Goal: Information Seeking & Learning: Learn about a topic

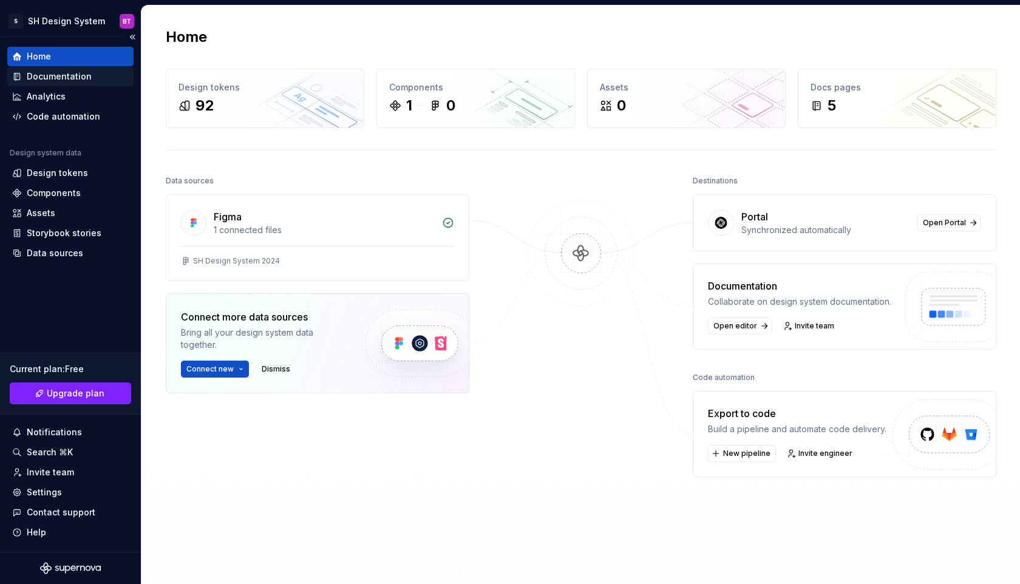
click at [57, 73] on div "Documentation" at bounding box center [59, 76] width 65 height 12
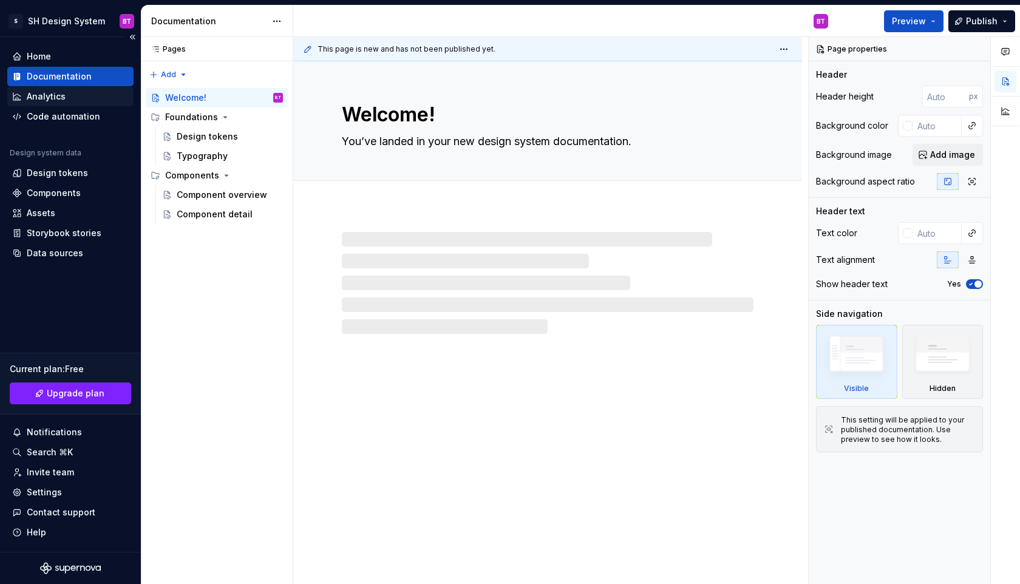
click at [47, 98] on div "Analytics" at bounding box center [46, 96] width 39 height 12
type textarea "*"
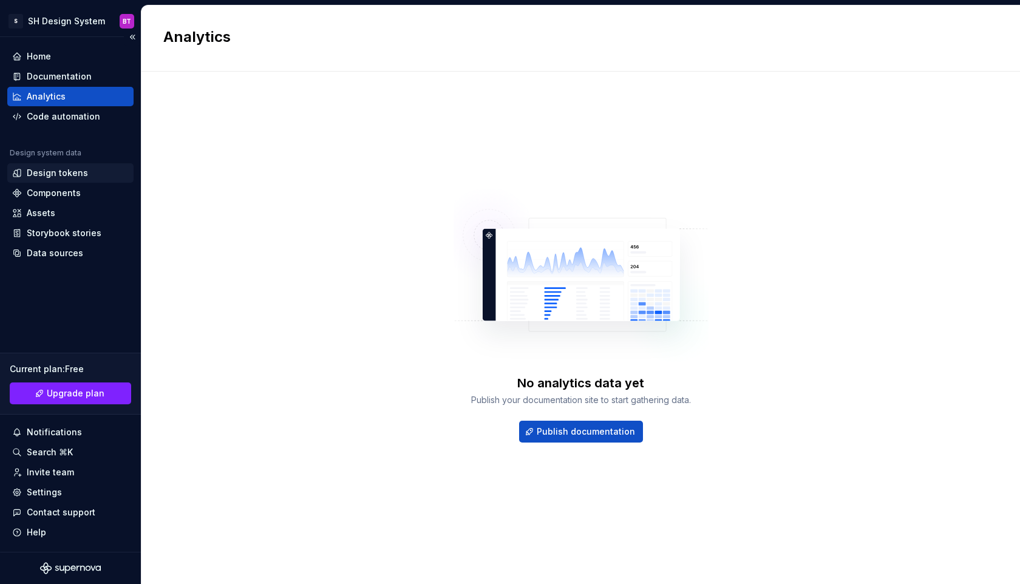
click at [58, 167] on div "Design tokens" at bounding box center [57, 173] width 61 height 12
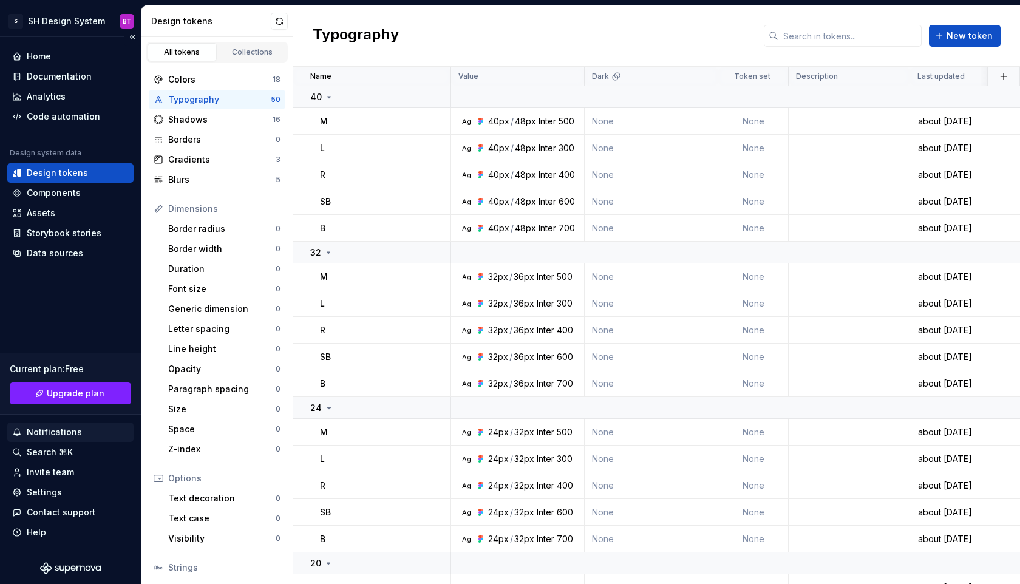
click at [94, 436] on div "Notifications" at bounding box center [70, 432] width 117 height 12
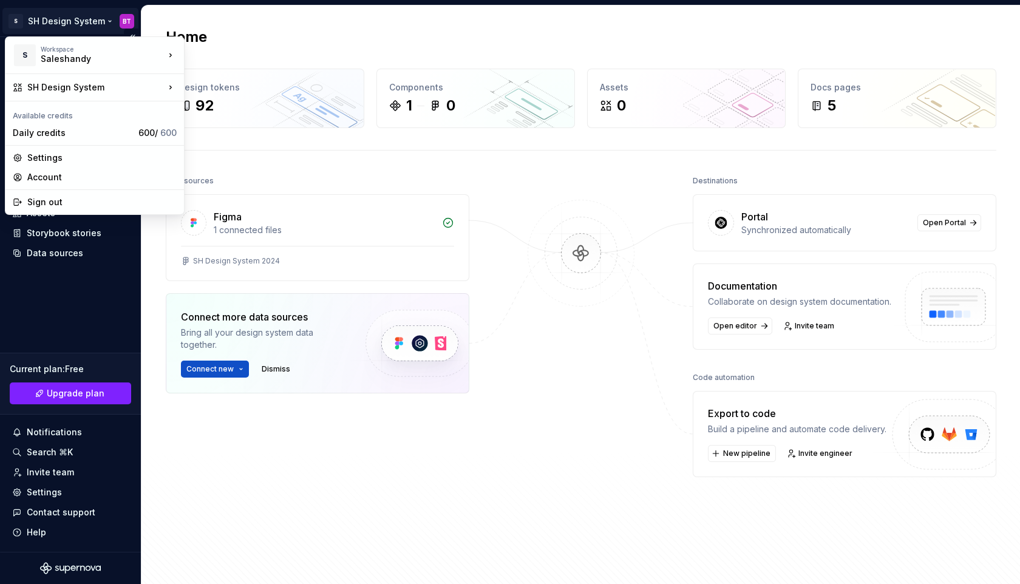
click at [19, 20] on html "S SH Design System BT Home Documentation Analytics Code automation Design syste…" at bounding box center [510, 292] width 1020 height 584
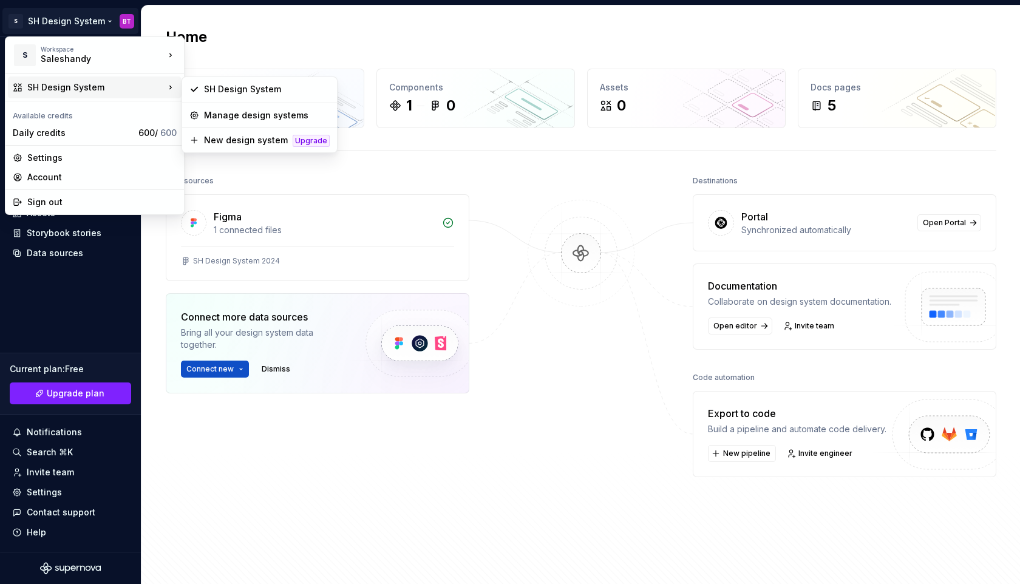
click at [145, 81] on div "SH Design System" at bounding box center [95, 87] width 137 height 12
click at [304, 268] on html "S SH Design System BT Home Documentation Analytics Code automation Design syste…" at bounding box center [510, 292] width 1020 height 584
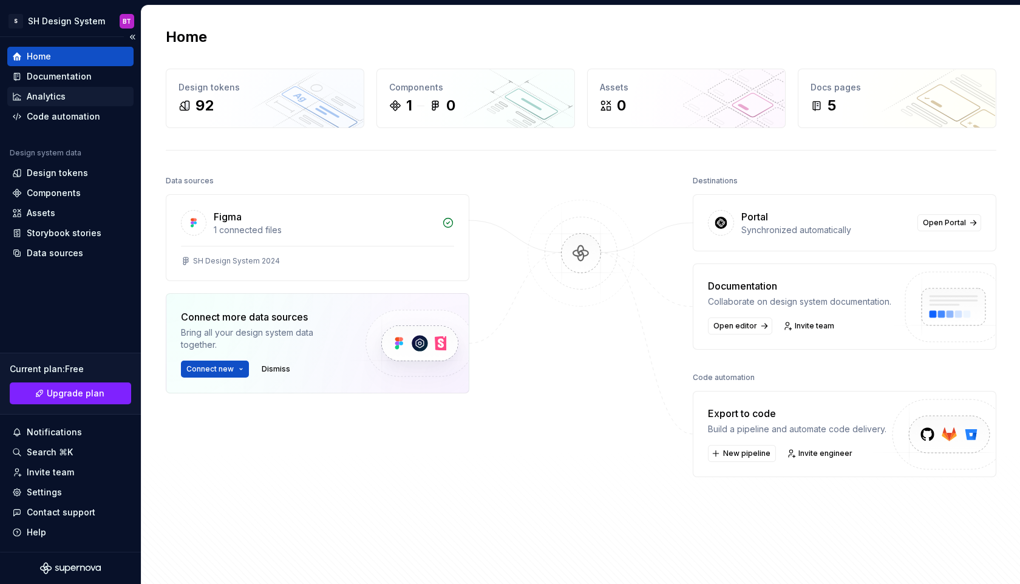
click at [24, 87] on div "Analytics" at bounding box center [70, 96] width 126 height 19
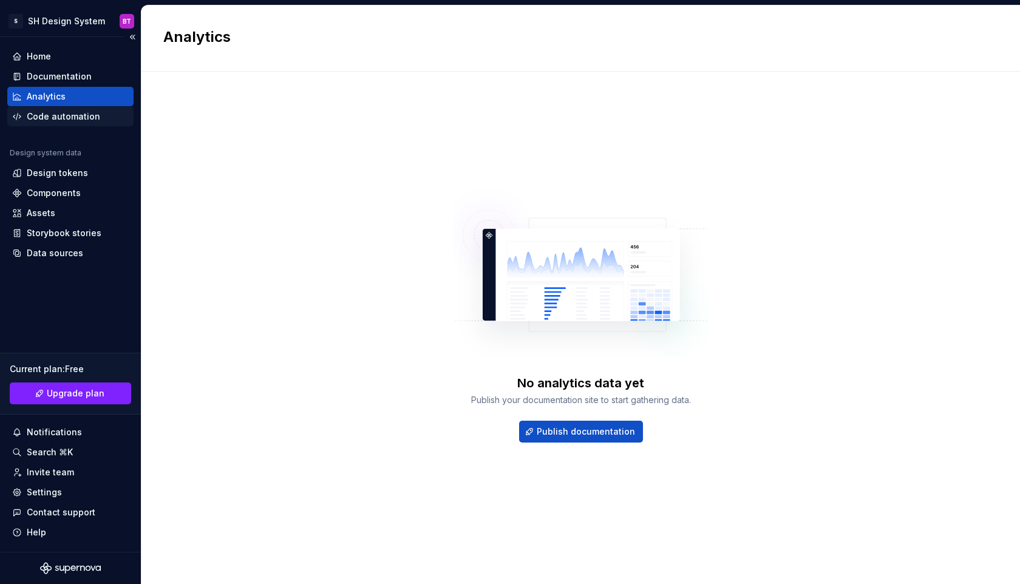
click at [34, 112] on div "Code automation" at bounding box center [63, 116] width 73 height 12
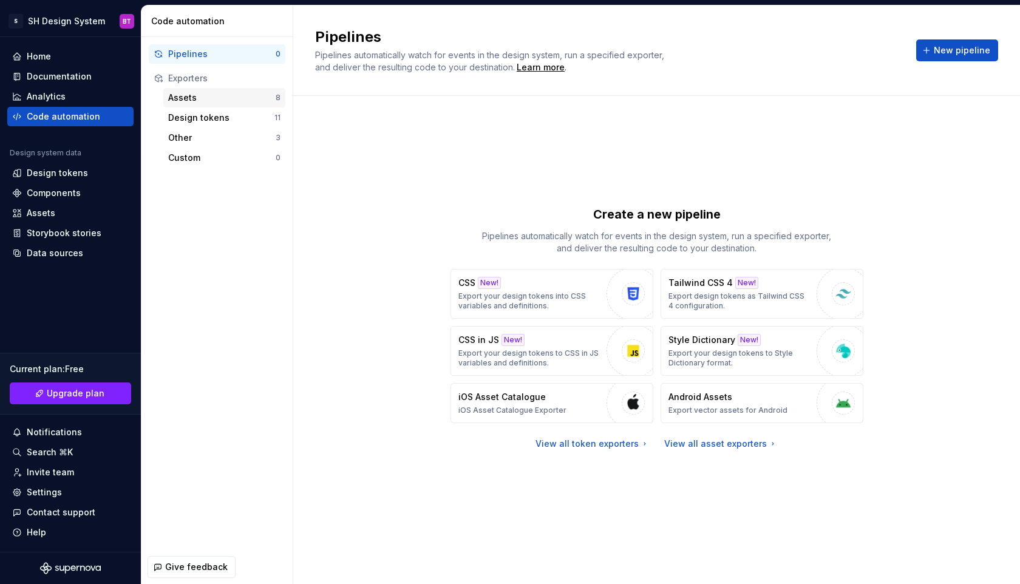
click at [226, 89] on div "Assets 8" at bounding box center [224, 97] width 122 height 19
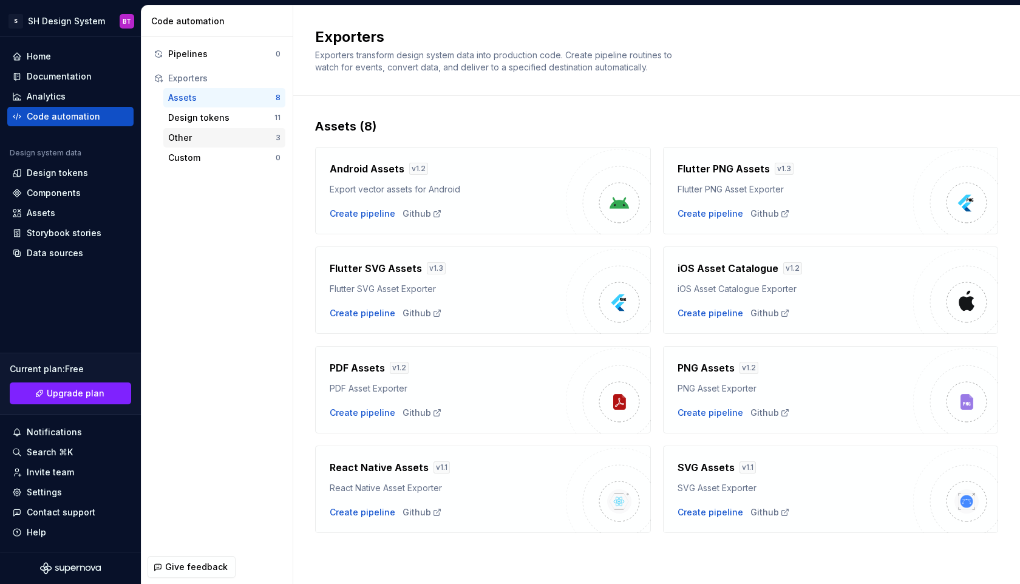
click at [233, 128] on div "Other 3" at bounding box center [224, 137] width 122 height 19
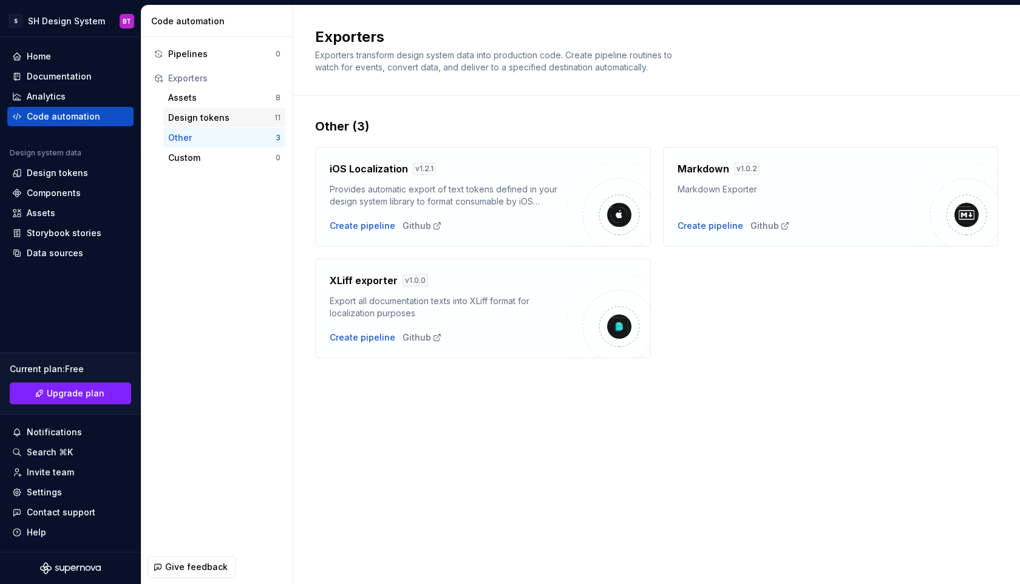
click at [229, 110] on div "Design tokens 11" at bounding box center [224, 117] width 122 height 19
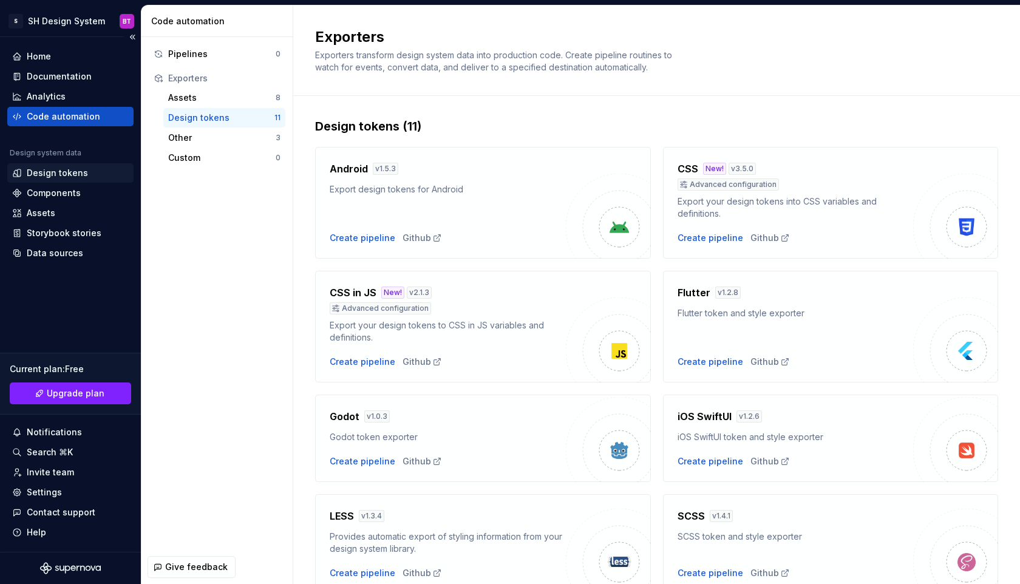
click at [47, 177] on div "Design tokens" at bounding box center [57, 173] width 61 height 12
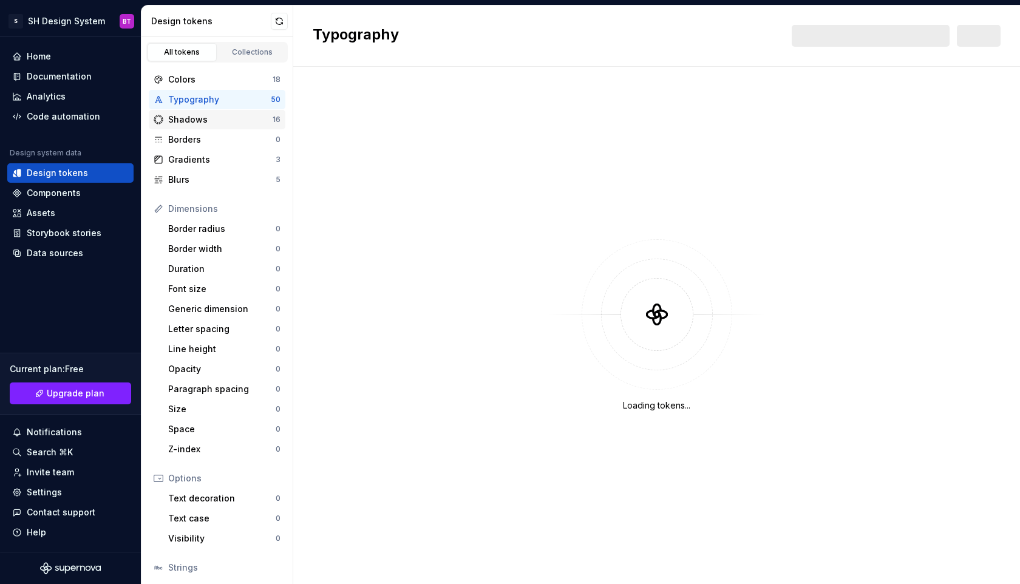
click at [182, 123] on div "Shadows" at bounding box center [220, 119] width 104 height 12
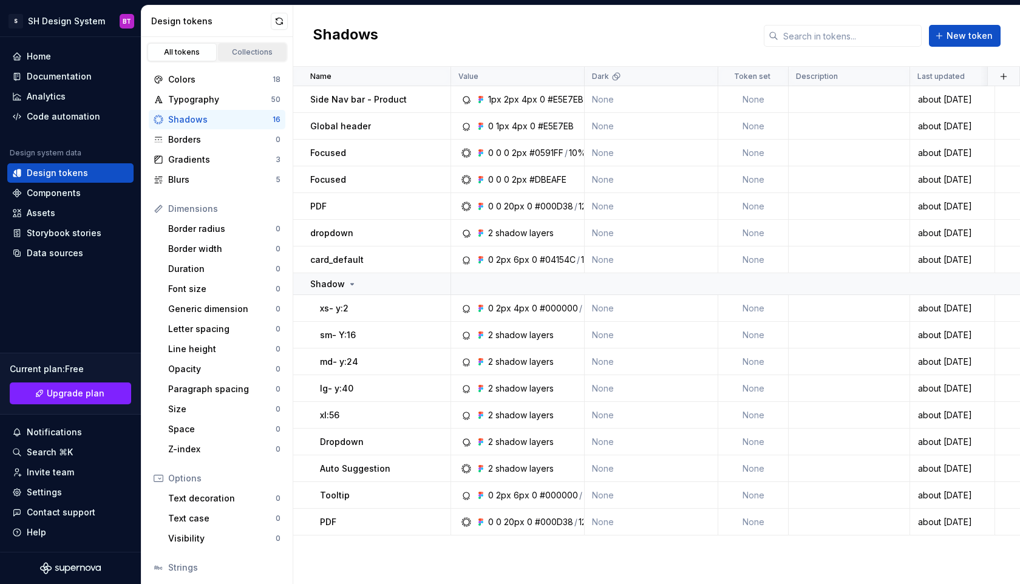
click at [238, 53] on div "Collections" at bounding box center [252, 52] width 61 height 10
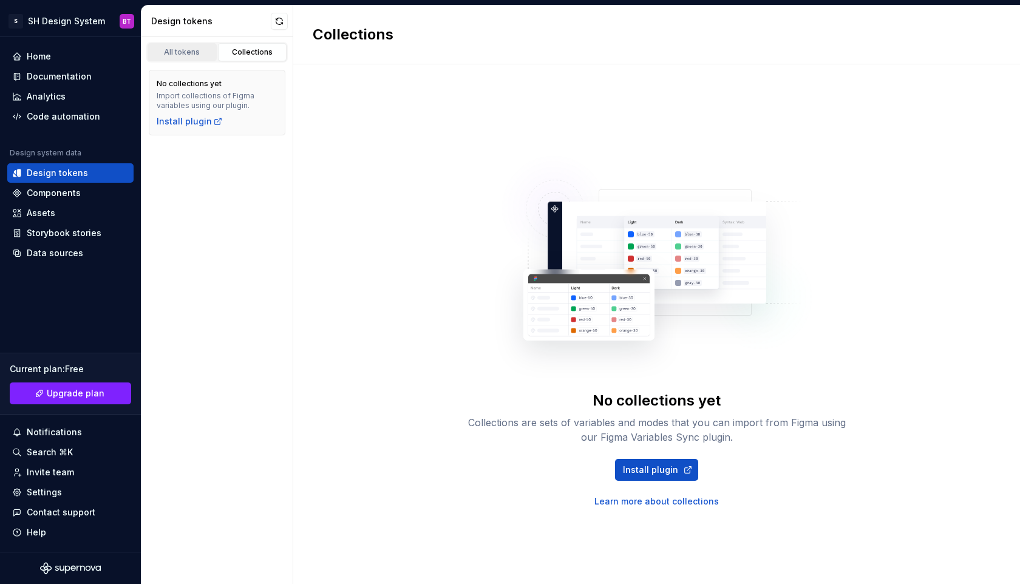
click at [201, 50] on div "All tokens" at bounding box center [182, 52] width 61 height 10
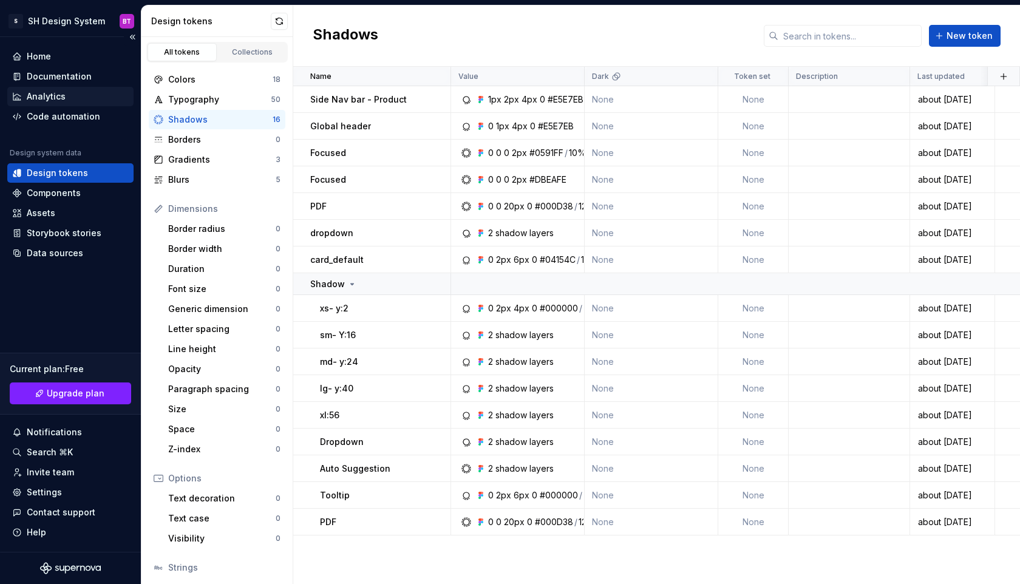
click at [50, 98] on div "Analytics" at bounding box center [46, 96] width 39 height 12
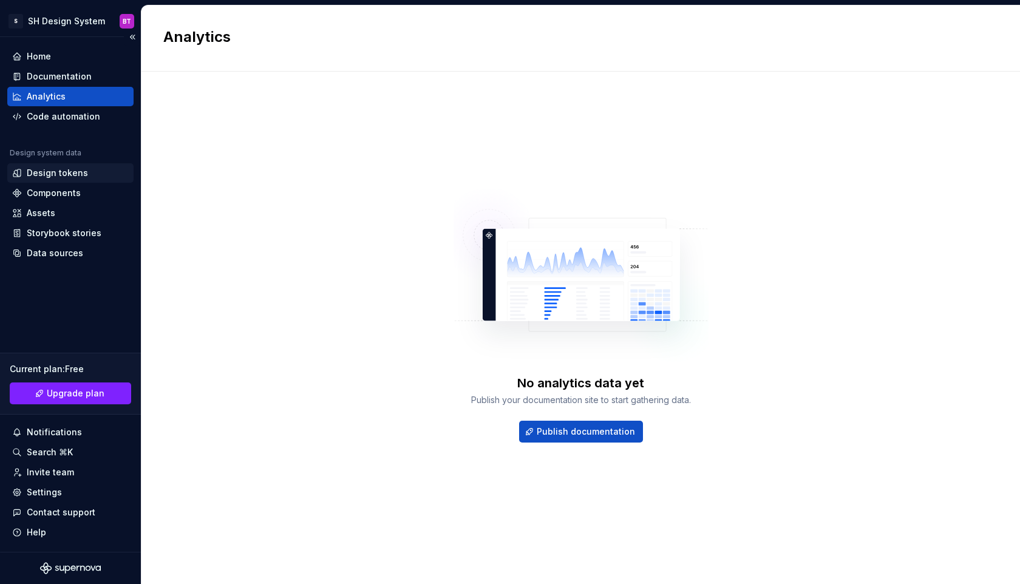
click at [27, 175] on div "Design tokens" at bounding box center [57, 173] width 61 height 12
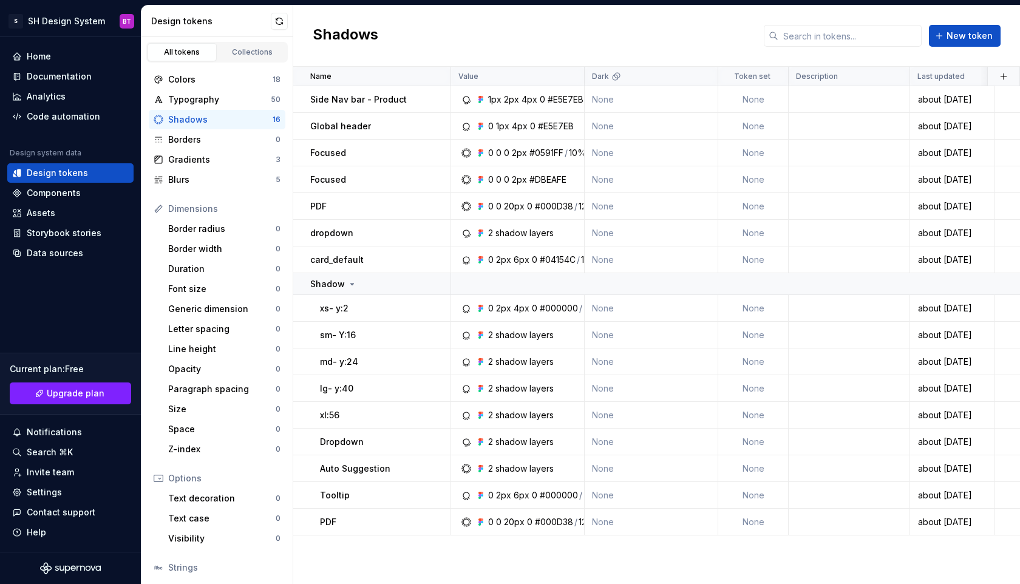
click at [949, 50] on div "Shadows New token" at bounding box center [656, 35] width 726 height 61
click at [949, 42] on button "New token" at bounding box center [965, 36] width 72 height 22
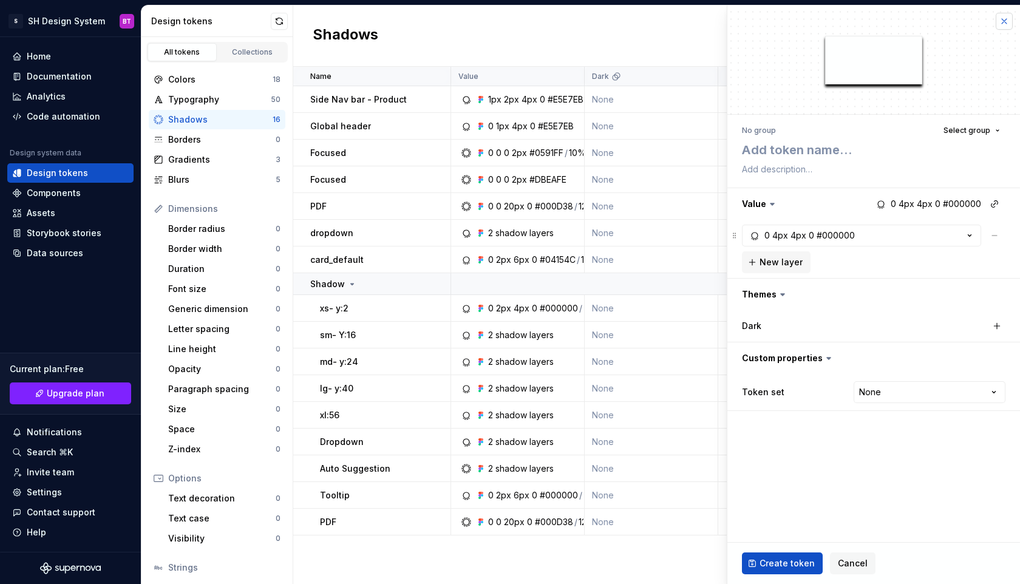
click at [1001, 23] on button "button" at bounding box center [1003, 21] width 17 height 17
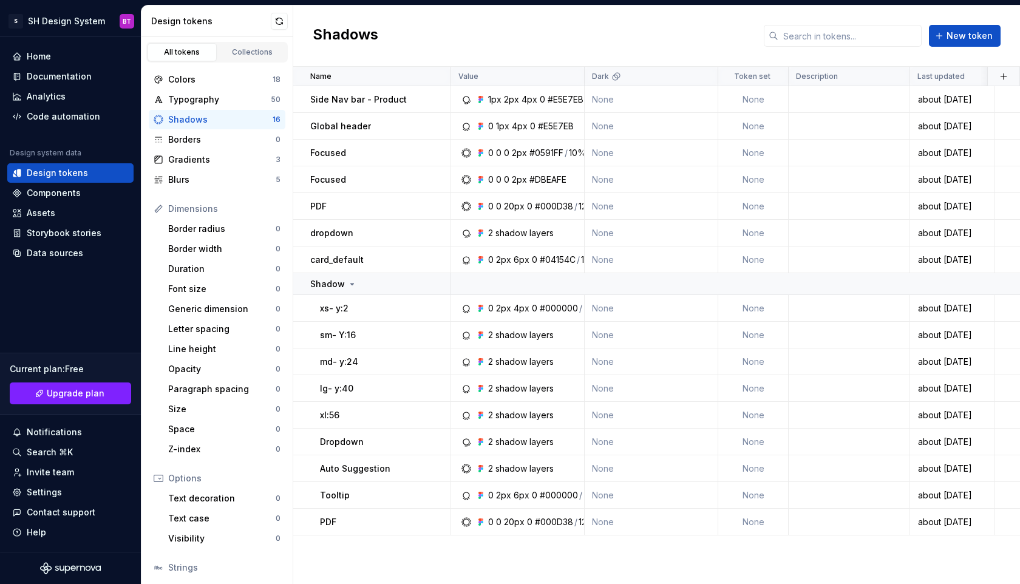
click at [246, 62] on div "All tokens Collections Colors 18 Typography 50 Shadows 16 Borders 0 Gradients 3…" at bounding box center [216, 351] width 151 height 628
click at [231, 50] on div "Collections" at bounding box center [252, 52] width 61 height 10
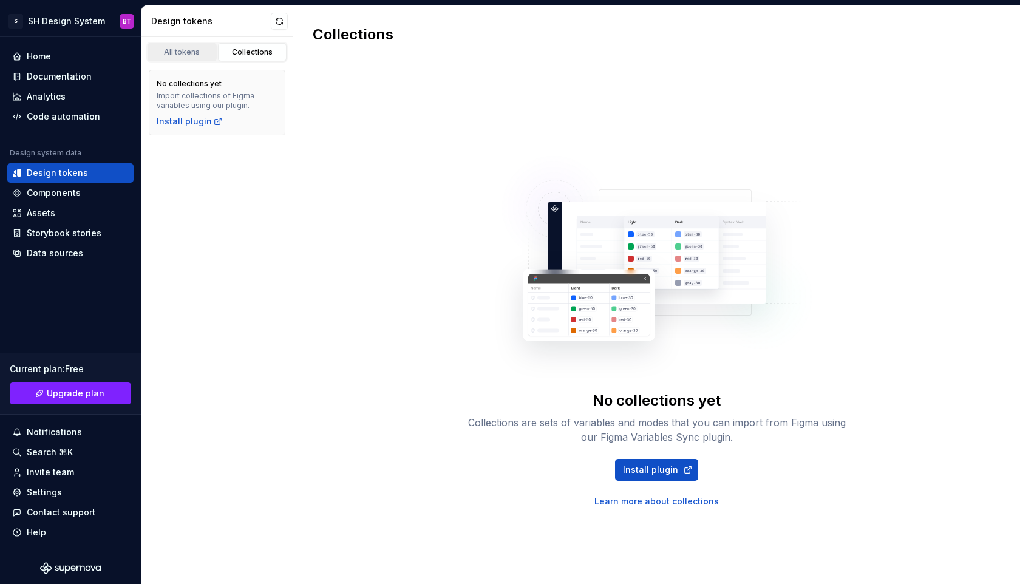
click at [180, 47] on div "All tokens" at bounding box center [182, 52] width 61 height 10
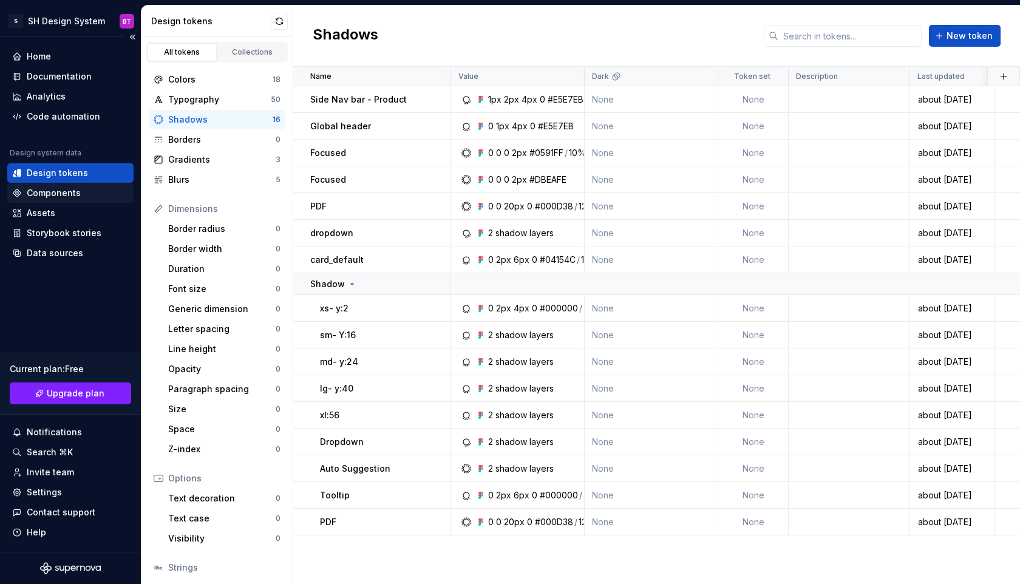
click at [63, 199] on div "Components" at bounding box center [70, 192] width 126 height 19
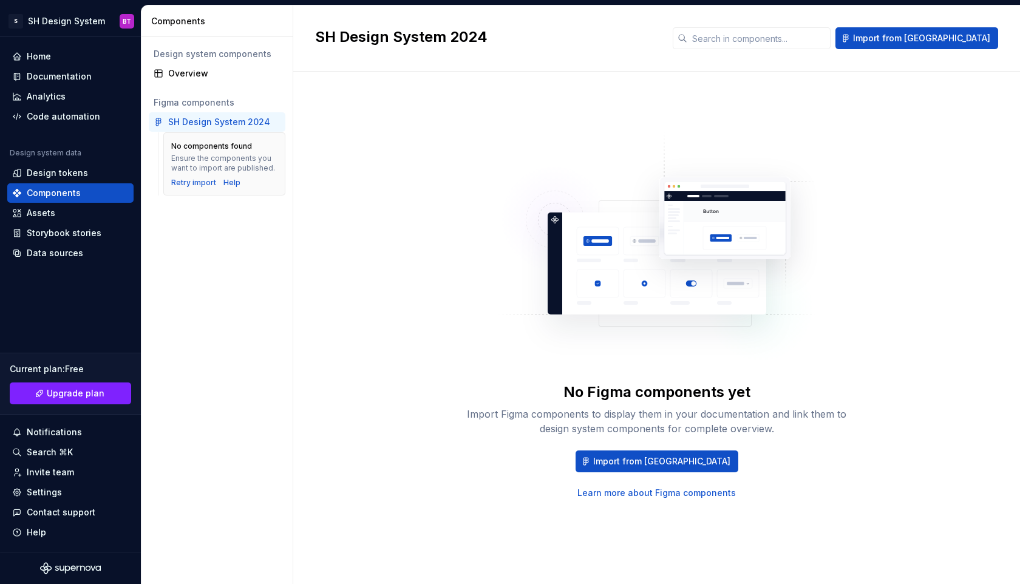
click at [964, 26] on div "SH Design System 2024 Import from [GEOGRAPHIC_DATA]" at bounding box center [656, 38] width 726 height 66
click at [958, 46] on button "Import from [GEOGRAPHIC_DATA]" at bounding box center [916, 38] width 163 height 22
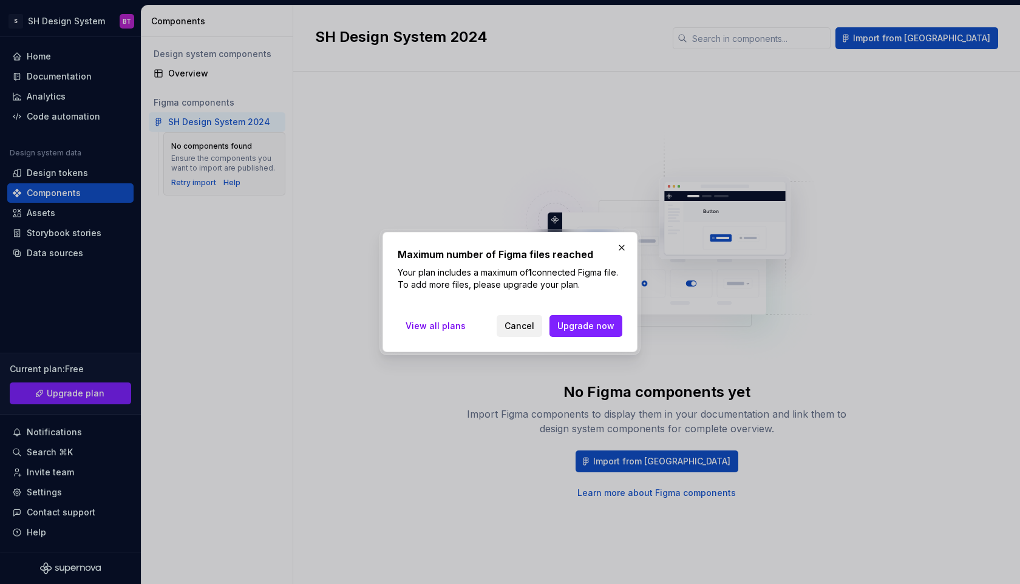
click at [512, 320] on span "Cancel" at bounding box center [519, 326] width 30 height 12
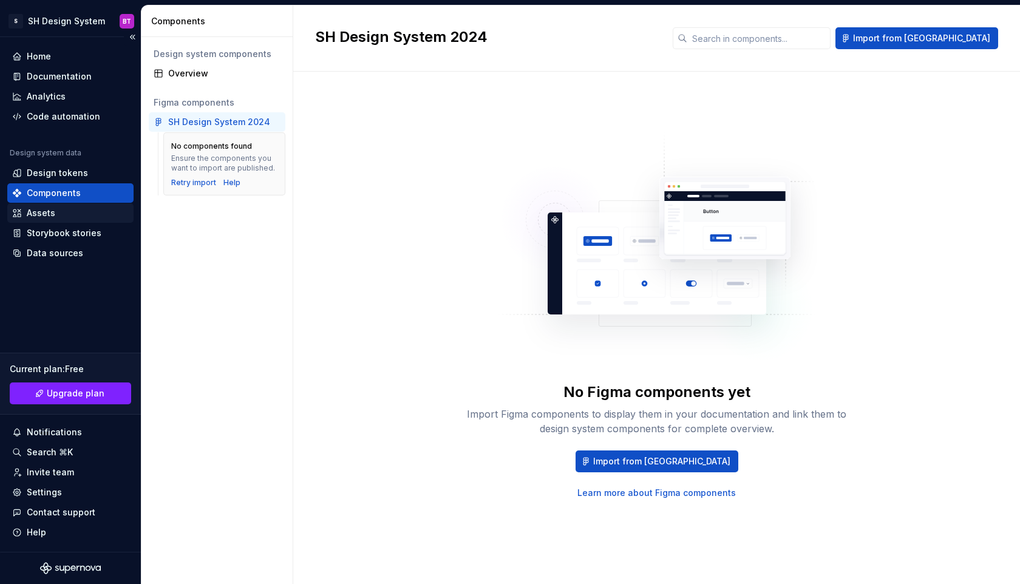
click at [116, 204] on div "Assets" at bounding box center [70, 212] width 126 height 19
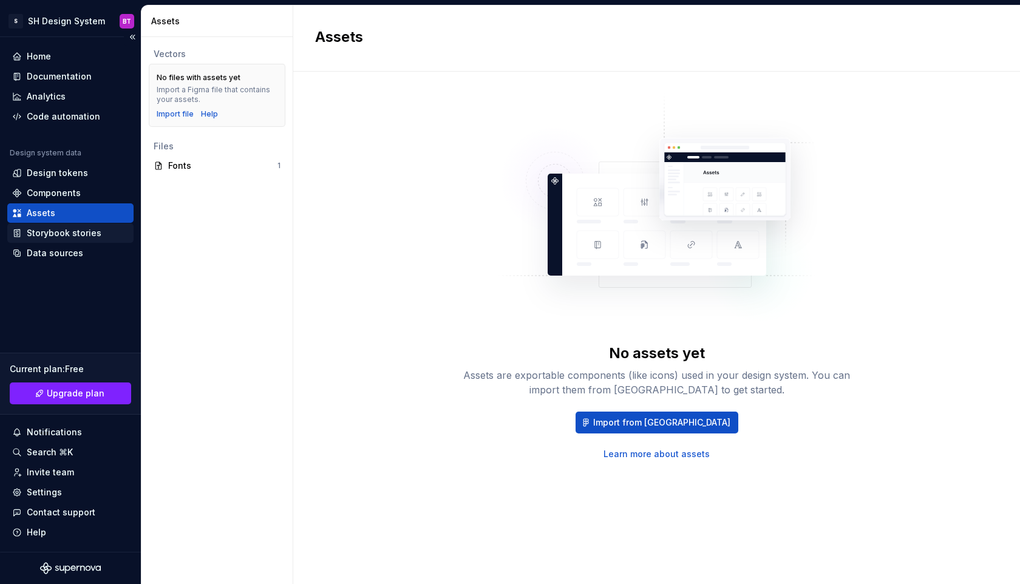
click at [66, 228] on div "Storybook stories" at bounding box center [64, 233] width 75 height 12
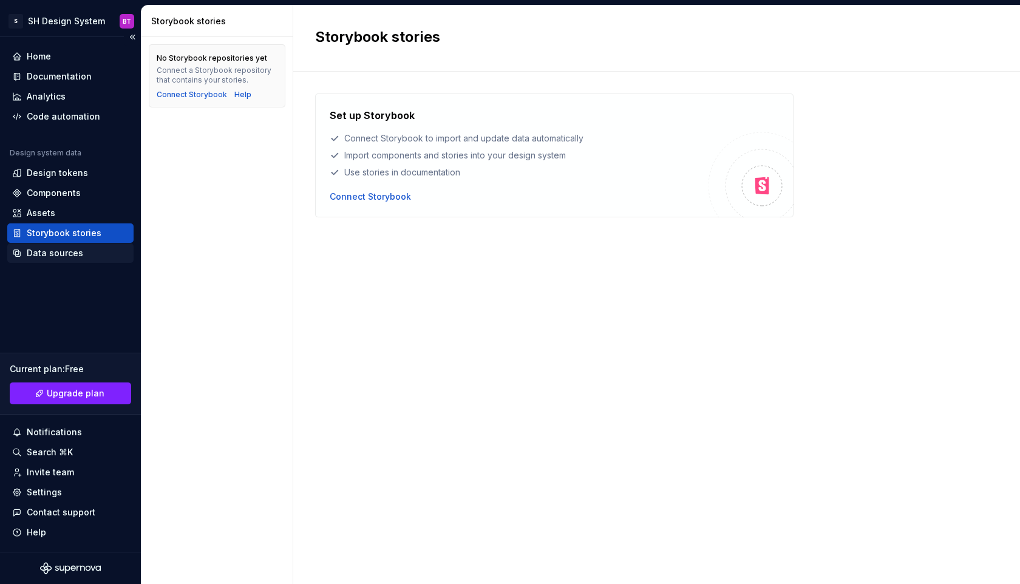
click at [72, 259] on div "Data sources" at bounding box center [70, 252] width 126 height 19
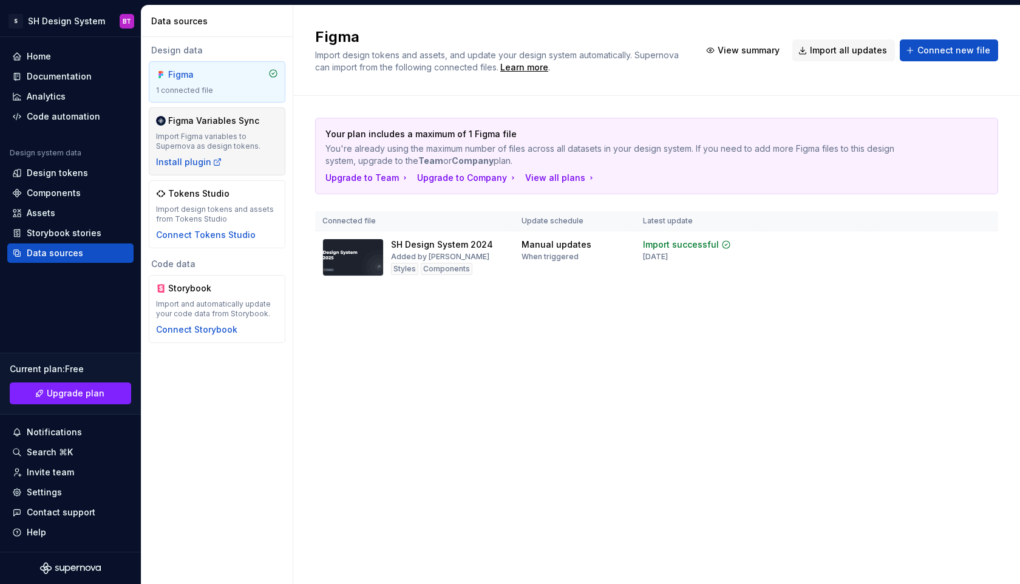
click at [215, 153] on div "Figma Variables Sync Import Figma variables to Supernova as design tokens. Inst…" at bounding box center [217, 141] width 122 height 53
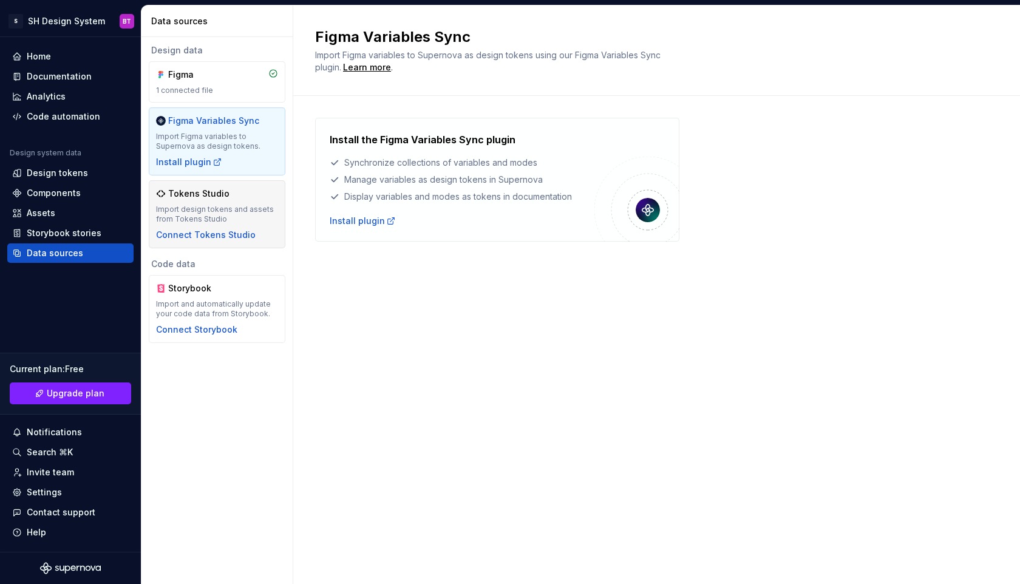
click at [232, 225] on div "Tokens Studio Import design tokens and assets from Tokens Studio Connect Tokens…" at bounding box center [217, 214] width 122 height 53
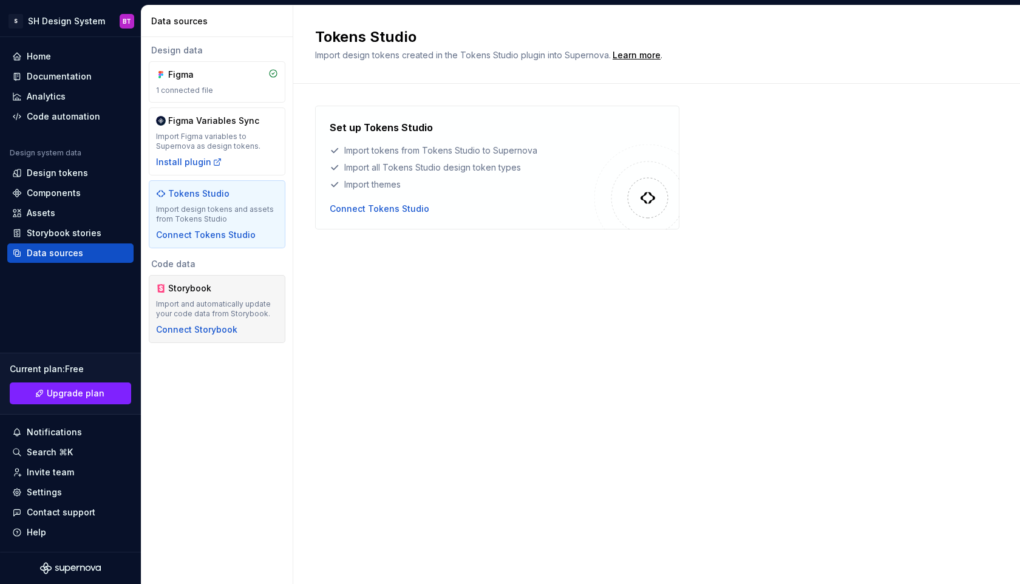
click at [238, 282] on div "Storybook" at bounding box center [217, 288] width 122 height 12
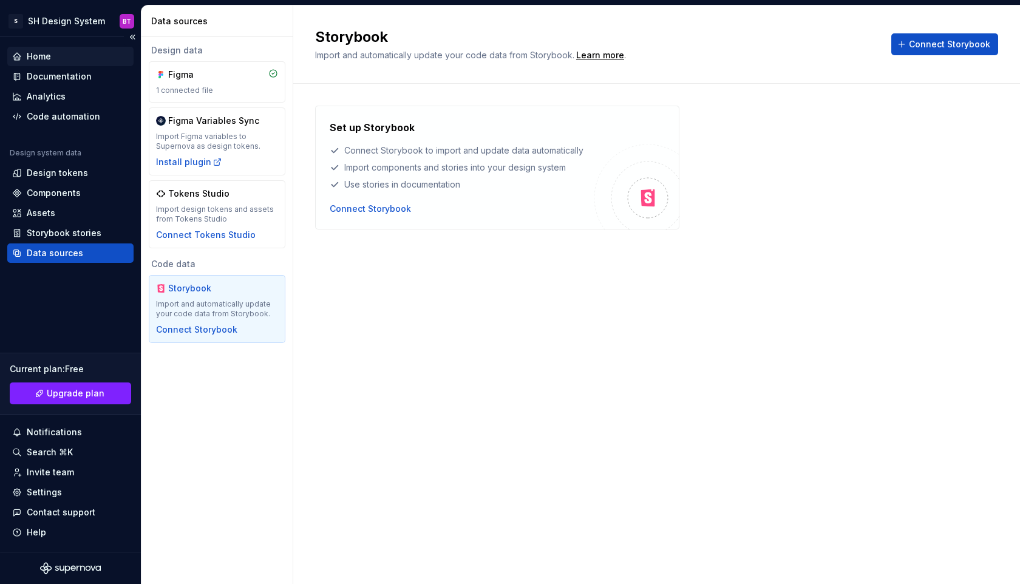
click at [48, 57] on div "Home" at bounding box center [39, 56] width 24 height 12
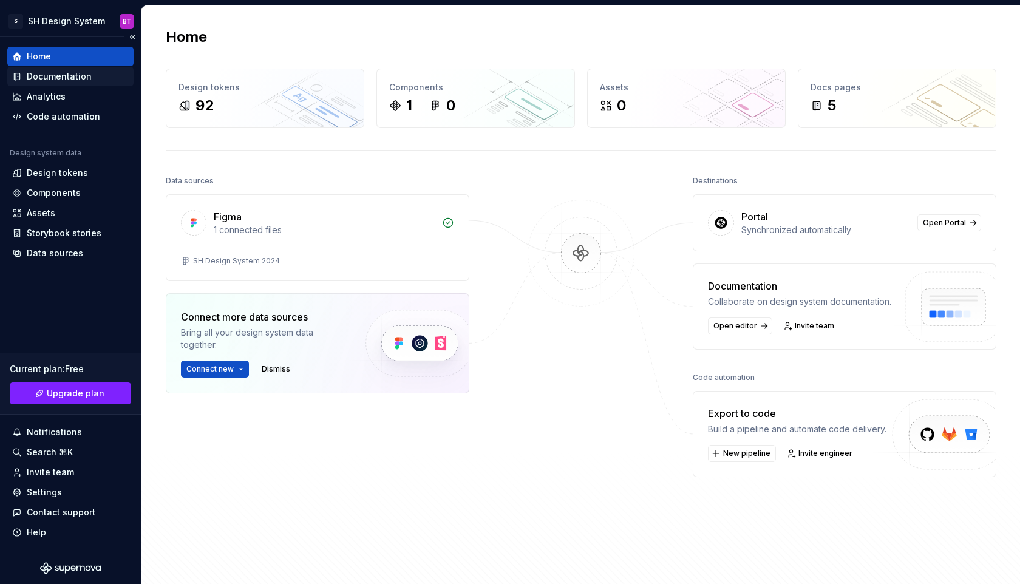
click at [106, 76] on div "Documentation" at bounding box center [70, 76] width 117 height 12
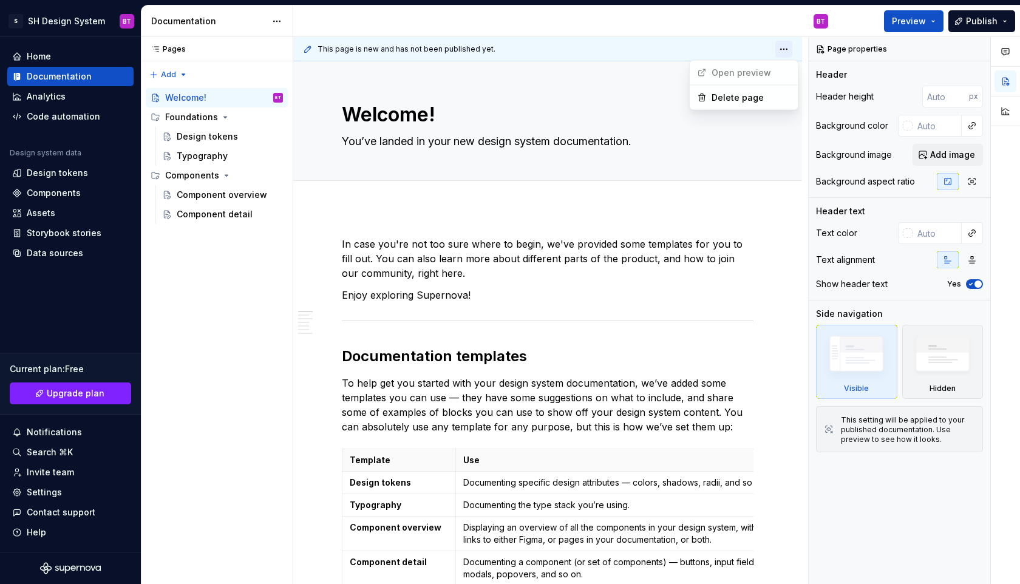
click at [788, 51] on html "S SH Design System BT Home Documentation Analytics Code automation Design syste…" at bounding box center [510, 292] width 1020 height 584
click at [748, 74] on span "Open preview" at bounding box center [734, 72] width 84 height 19
click at [807, 308] on html "S SH Design System BT Home Documentation Analytics Code automation Design syste…" at bounding box center [510, 292] width 1020 height 584
click at [919, 373] on img at bounding box center [942, 356] width 70 height 53
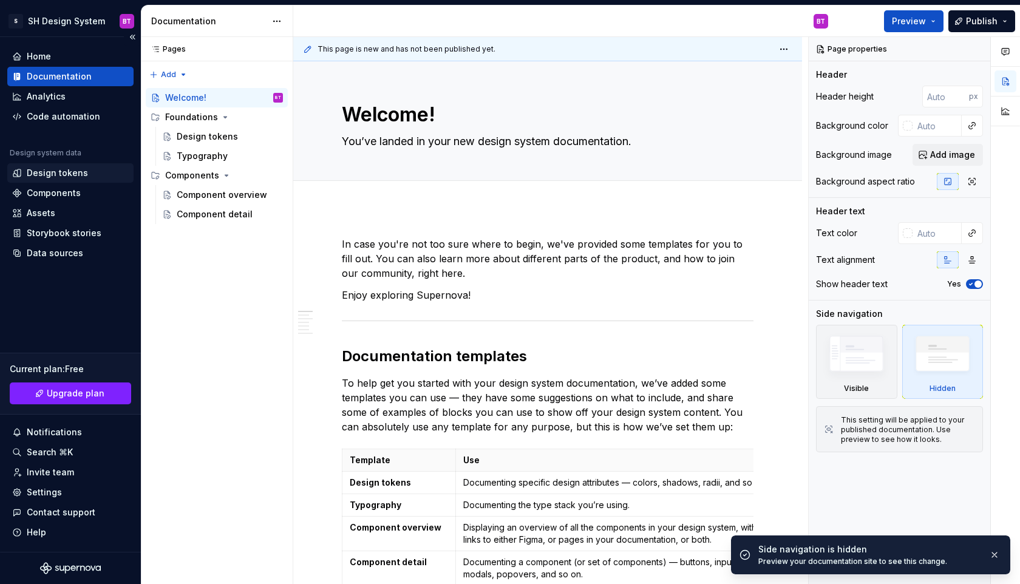
type textarea "*"
click at [84, 174] on div "Design tokens" at bounding box center [57, 173] width 61 height 12
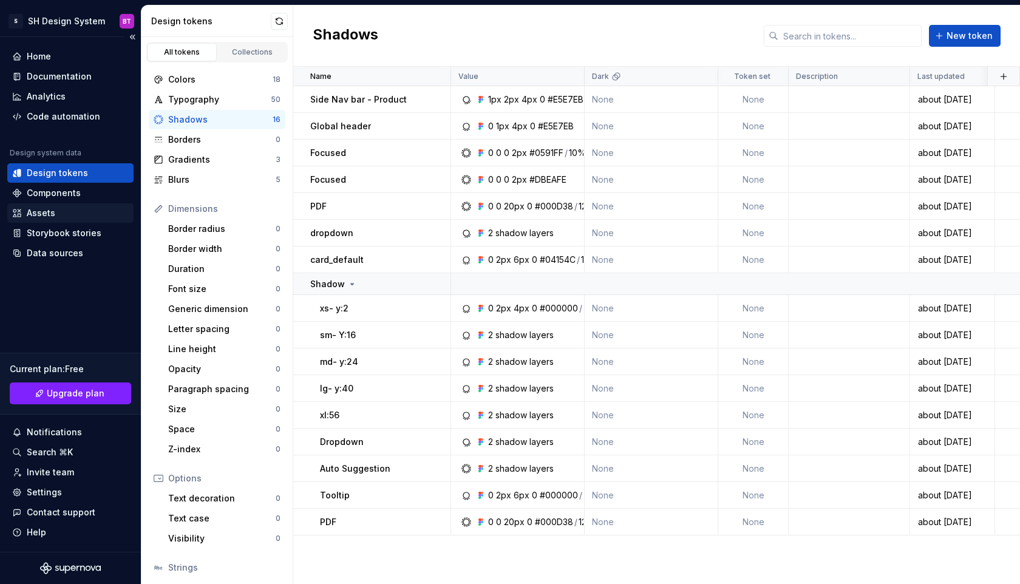
click at [84, 216] on div "Assets" at bounding box center [70, 213] width 117 height 12
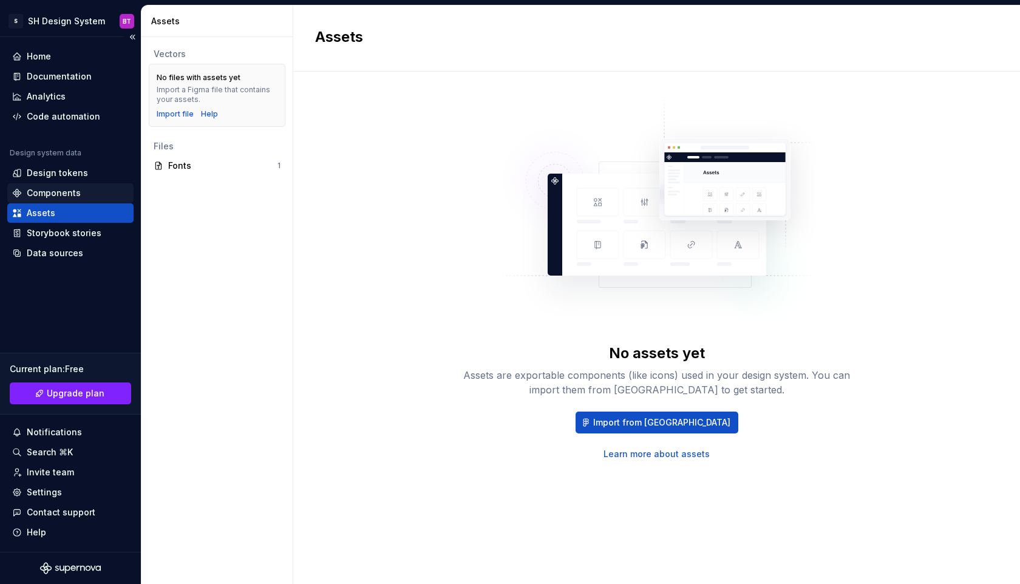
click at [87, 191] on div "Components" at bounding box center [70, 193] width 117 height 12
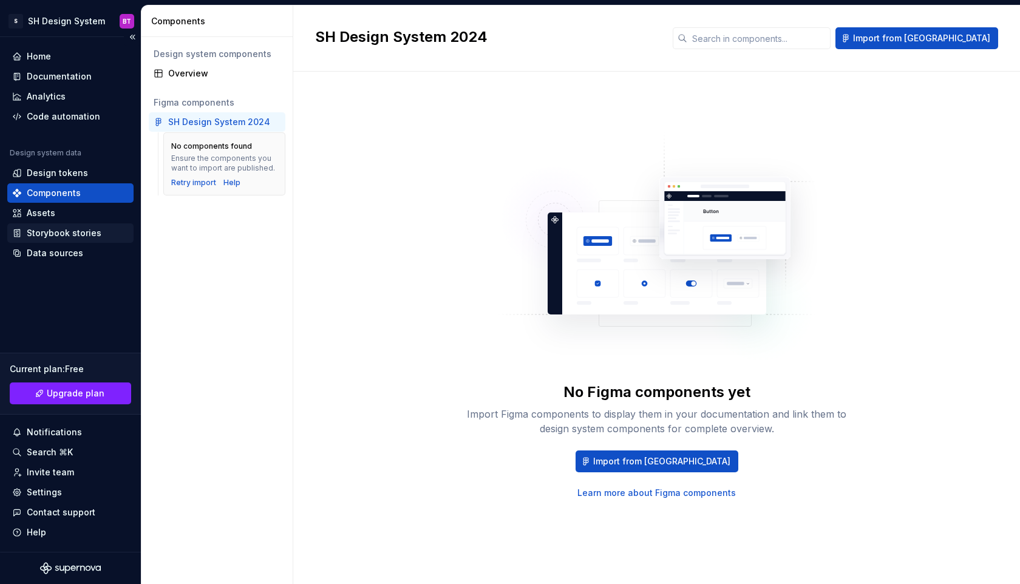
click at [89, 237] on div "Storybook stories" at bounding box center [64, 233] width 75 height 12
